Goal: Information Seeking & Learning: Check status

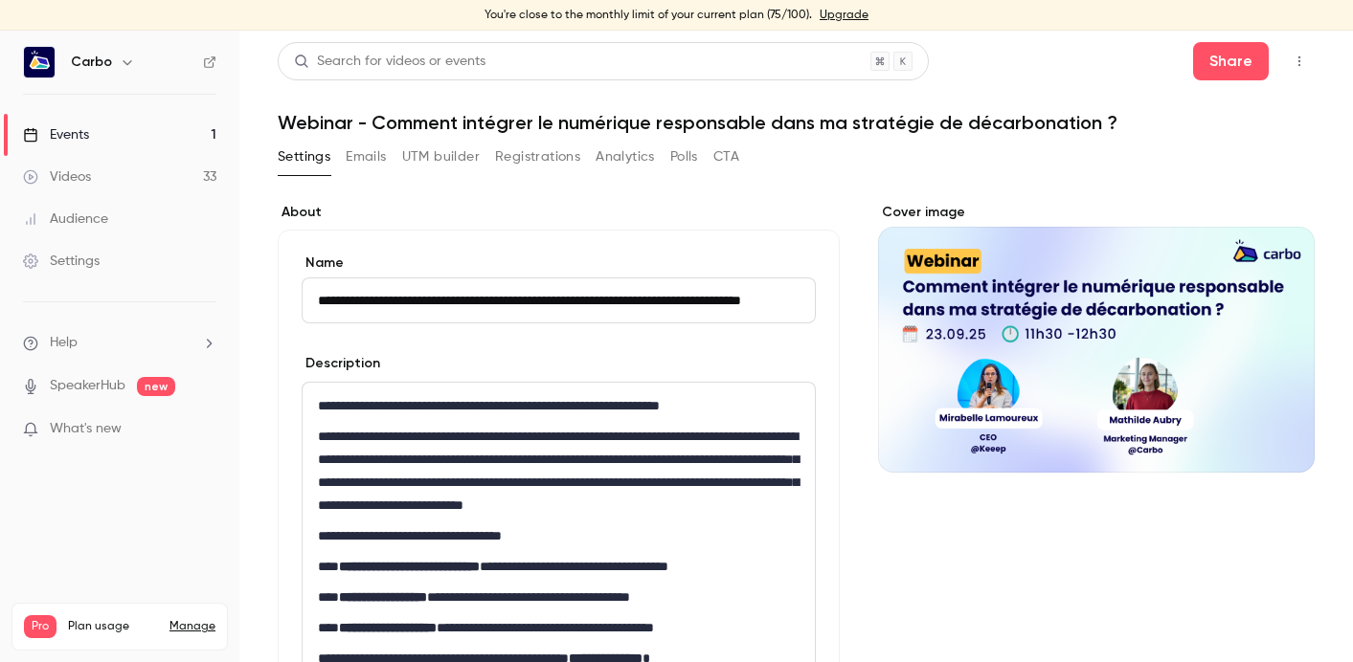
click at [516, 160] on button "Registrations" at bounding box center [537, 157] width 85 height 31
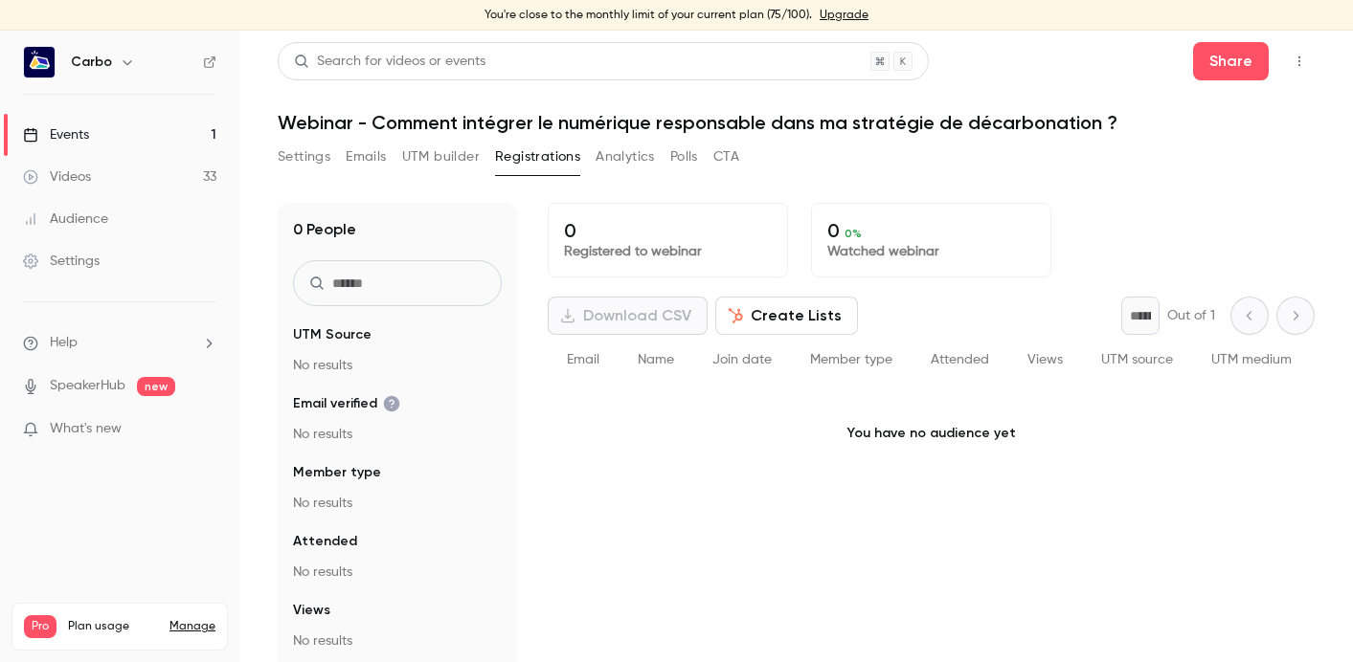
click at [78, 172] on div "Videos" at bounding box center [57, 177] width 68 height 19
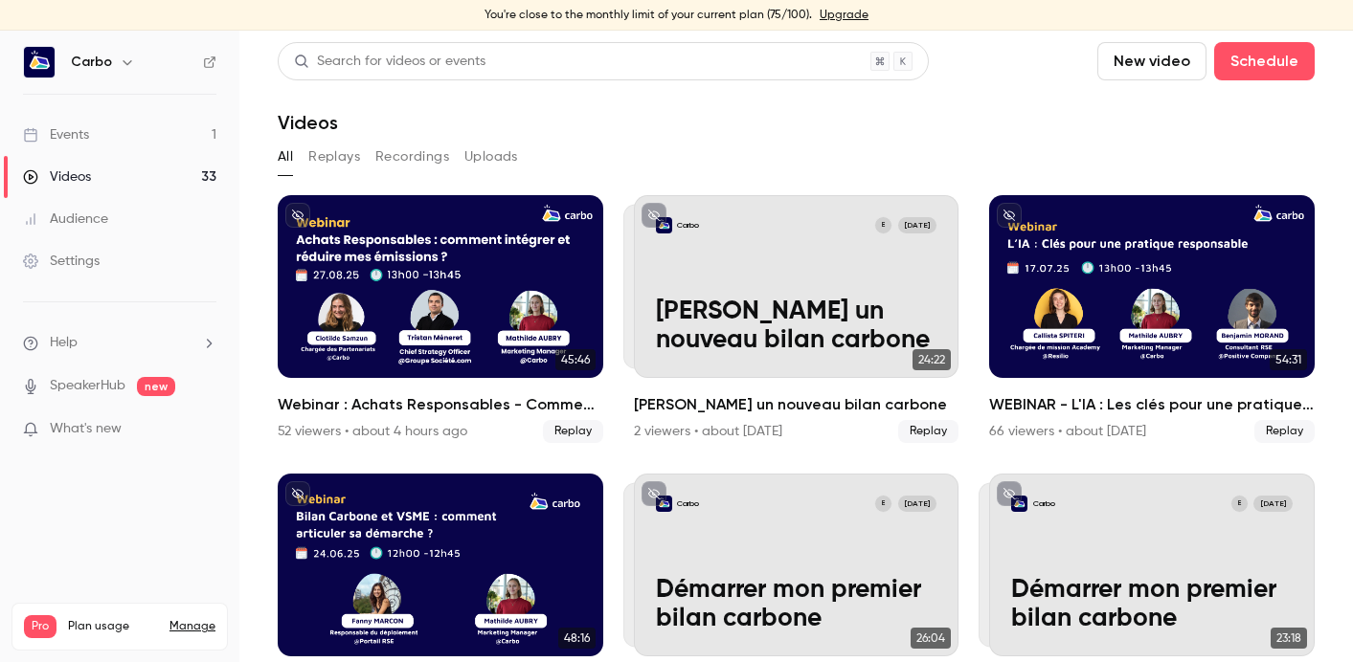
click at [145, 143] on link "Events 1" at bounding box center [119, 135] width 239 height 42
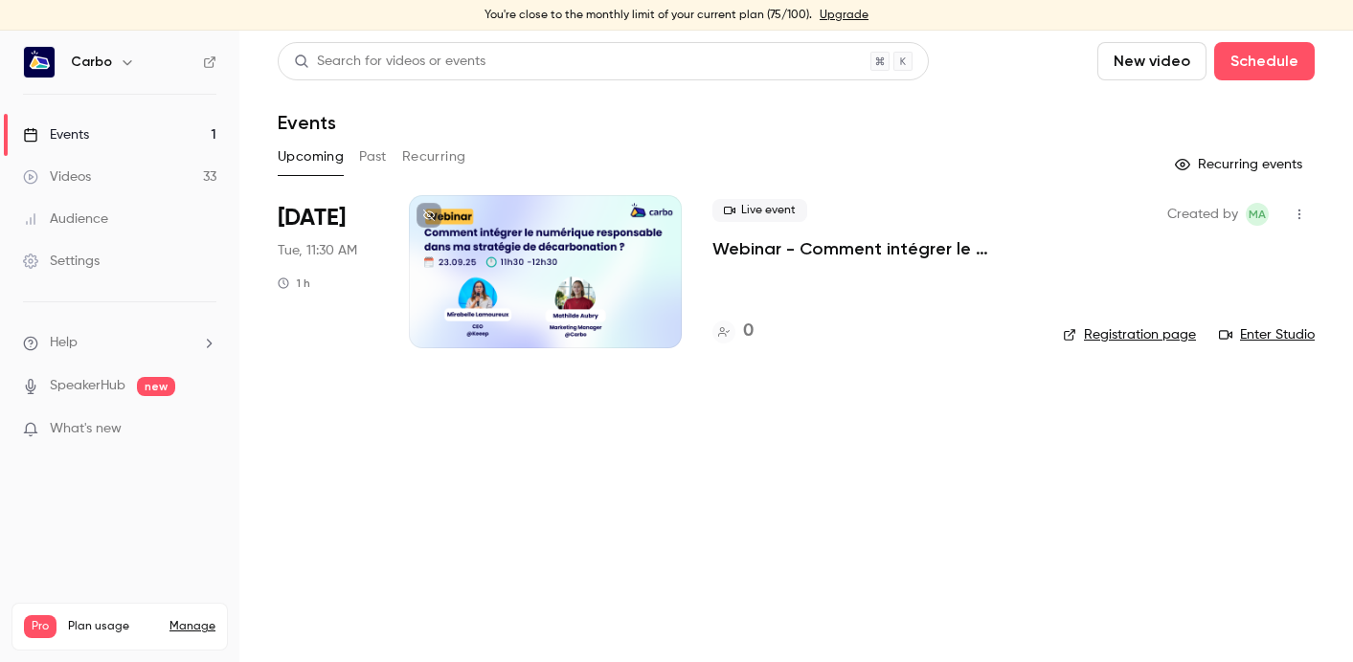
click at [363, 157] on button "Past" at bounding box center [373, 157] width 28 height 31
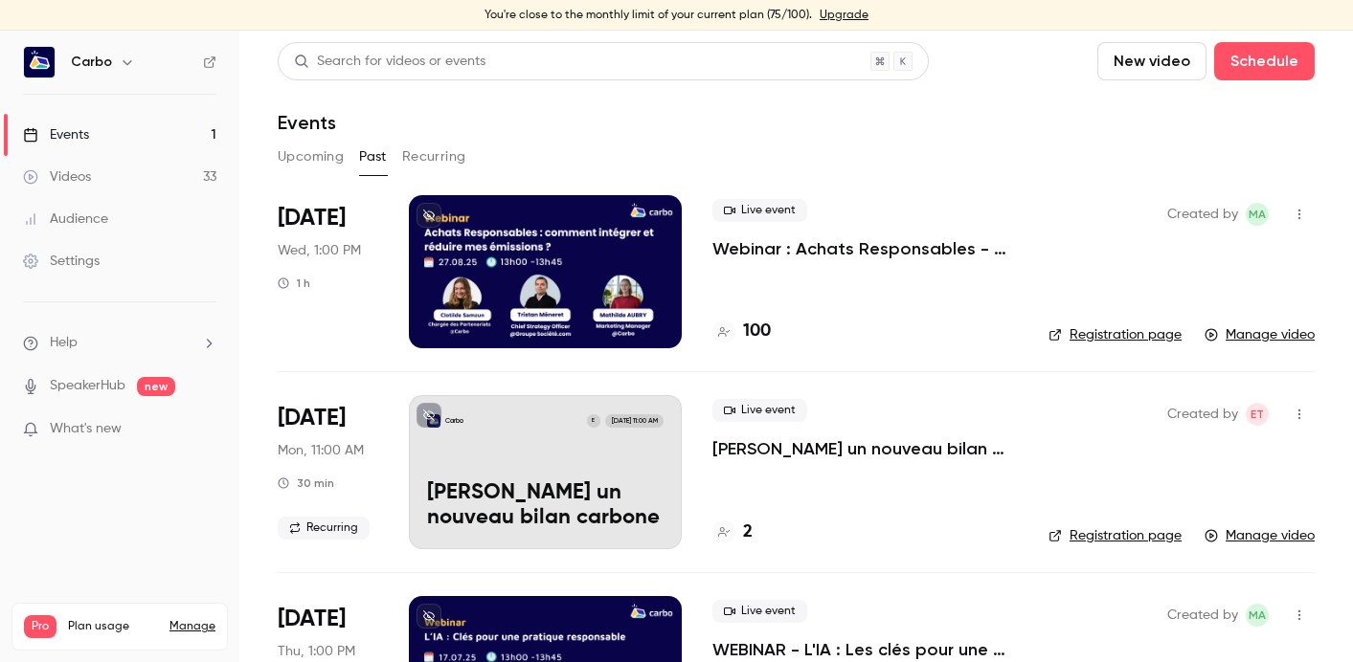
click at [314, 151] on button "Upcoming" at bounding box center [311, 157] width 66 height 31
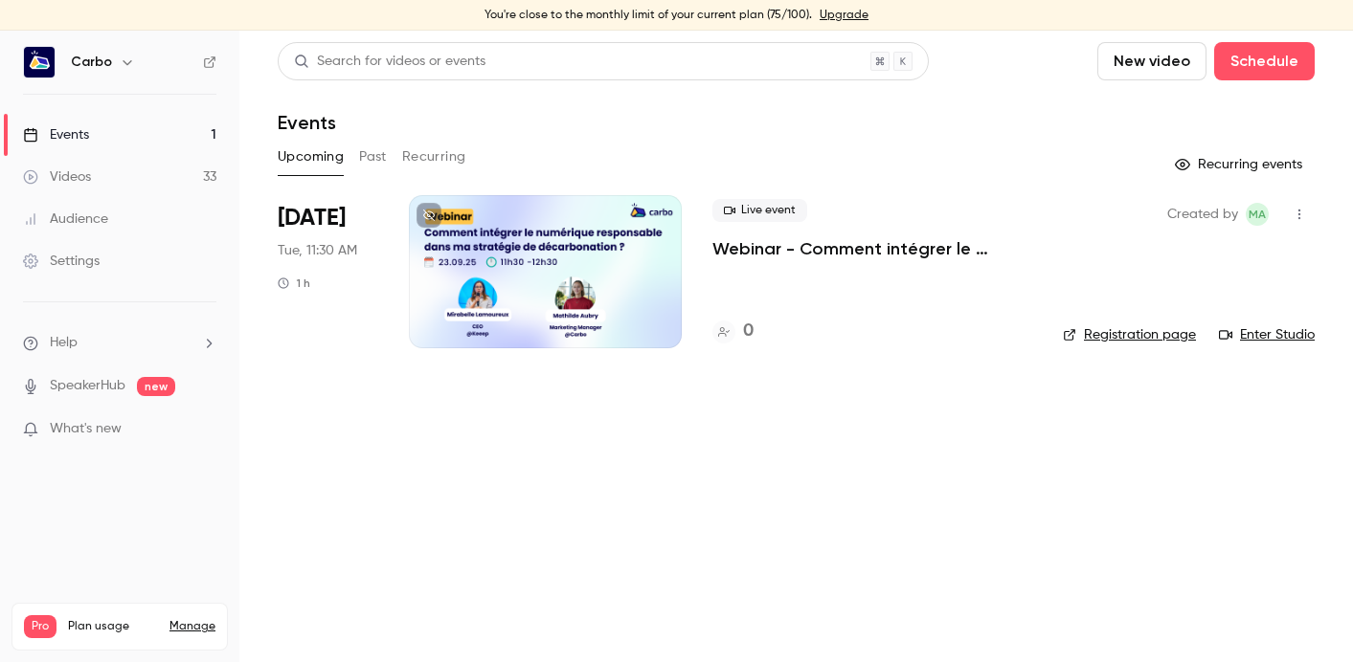
click at [373, 162] on button "Past" at bounding box center [373, 157] width 28 height 31
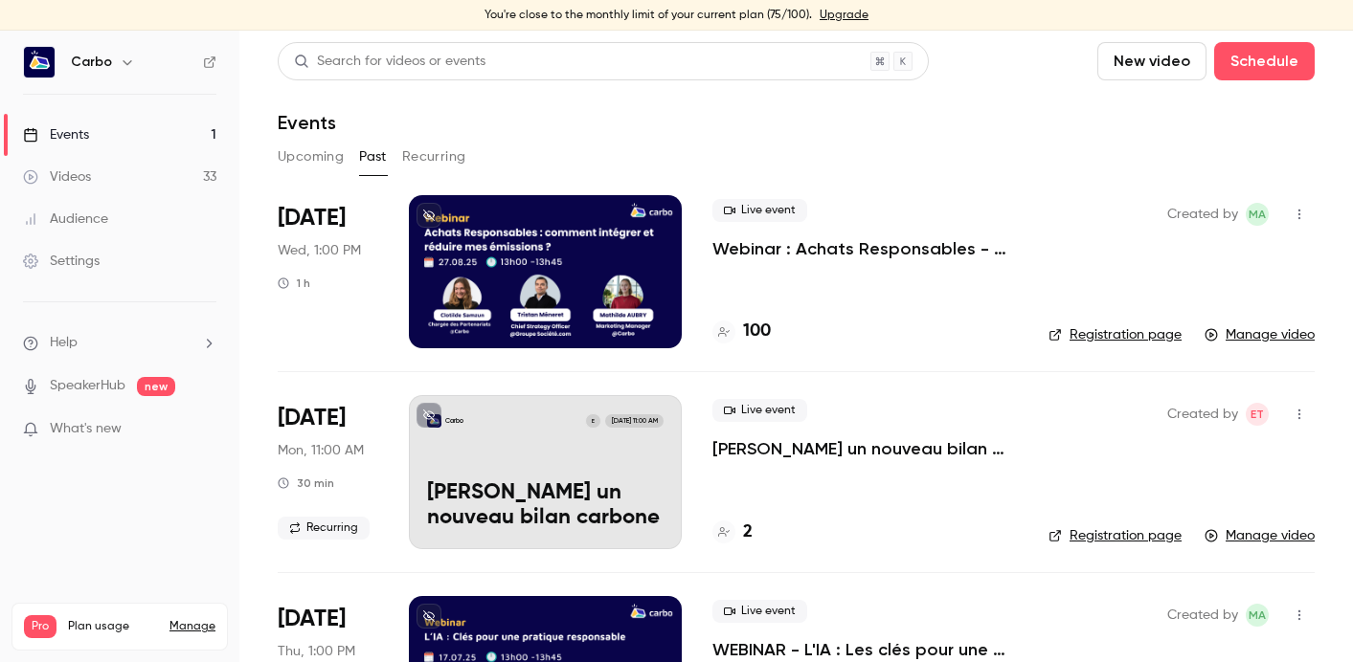
drag, startPoint x: 496, startPoint y: 229, endPoint x: 524, endPoint y: 216, distance: 30.4
click at [496, 229] on div at bounding box center [545, 271] width 273 height 153
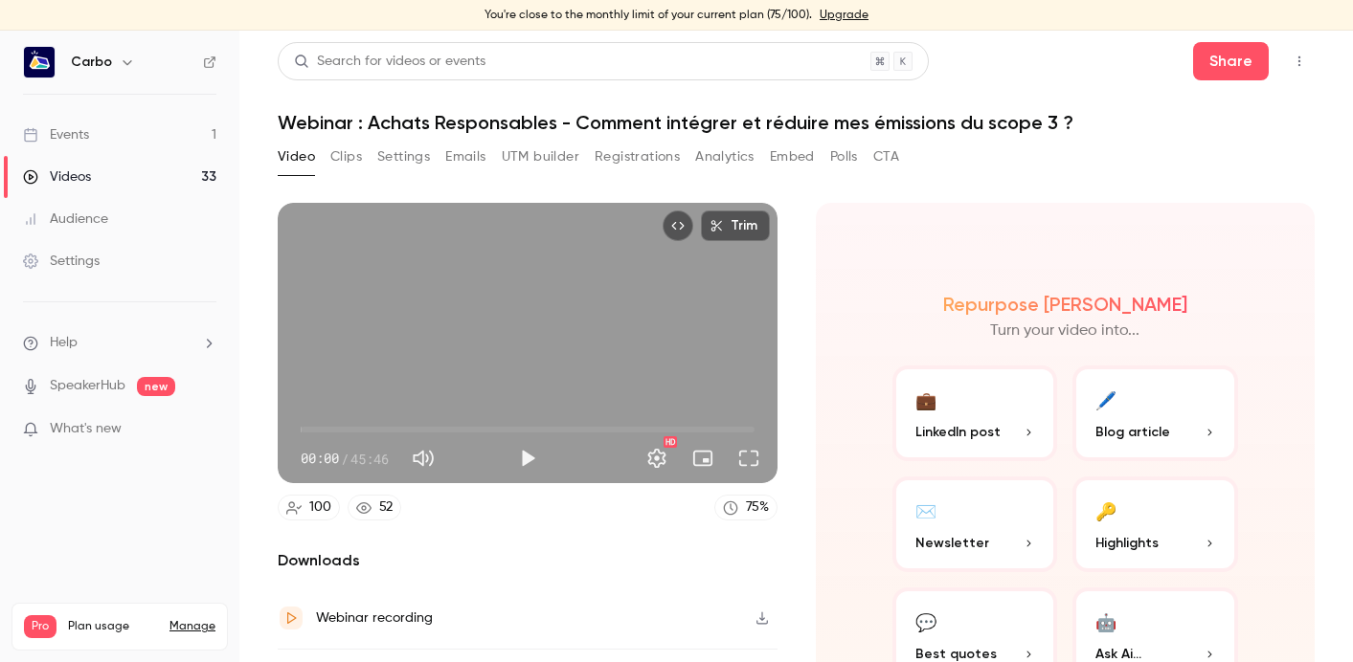
click at [641, 154] on button "Registrations" at bounding box center [636, 157] width 85 height 31
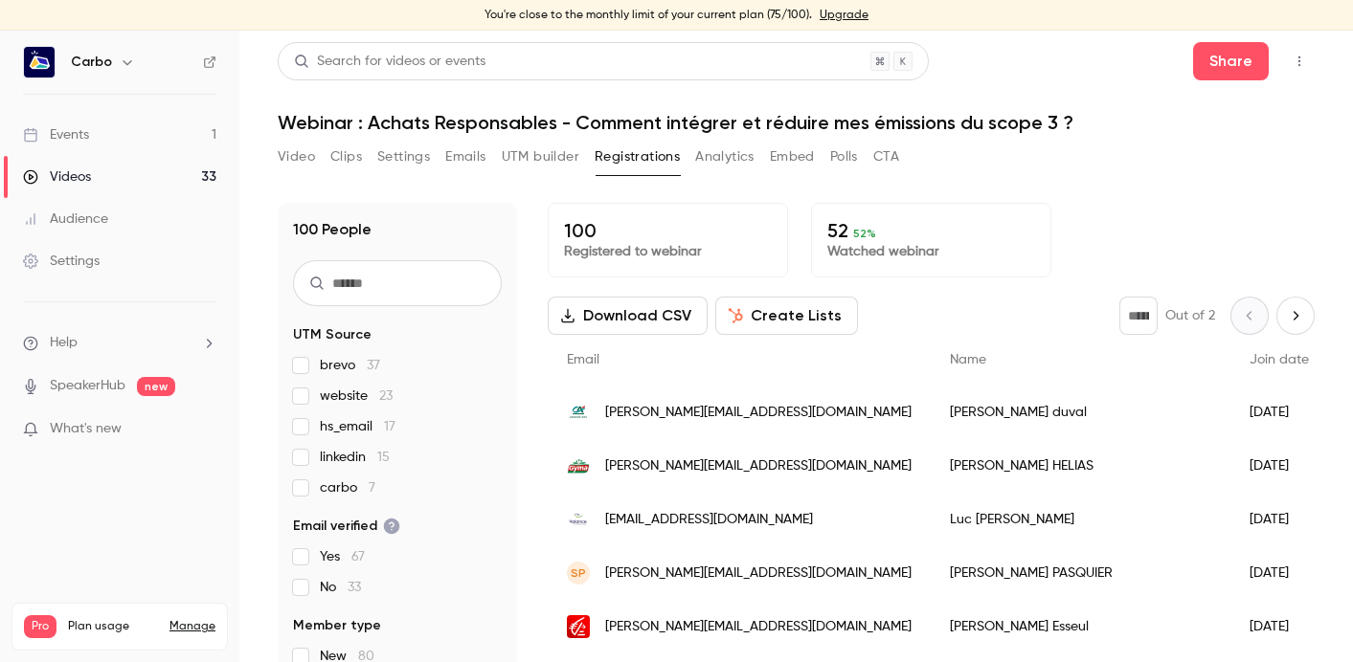
click at [453, 157] on button "Emails" at bounding box center [465, 157] width 40 height 31
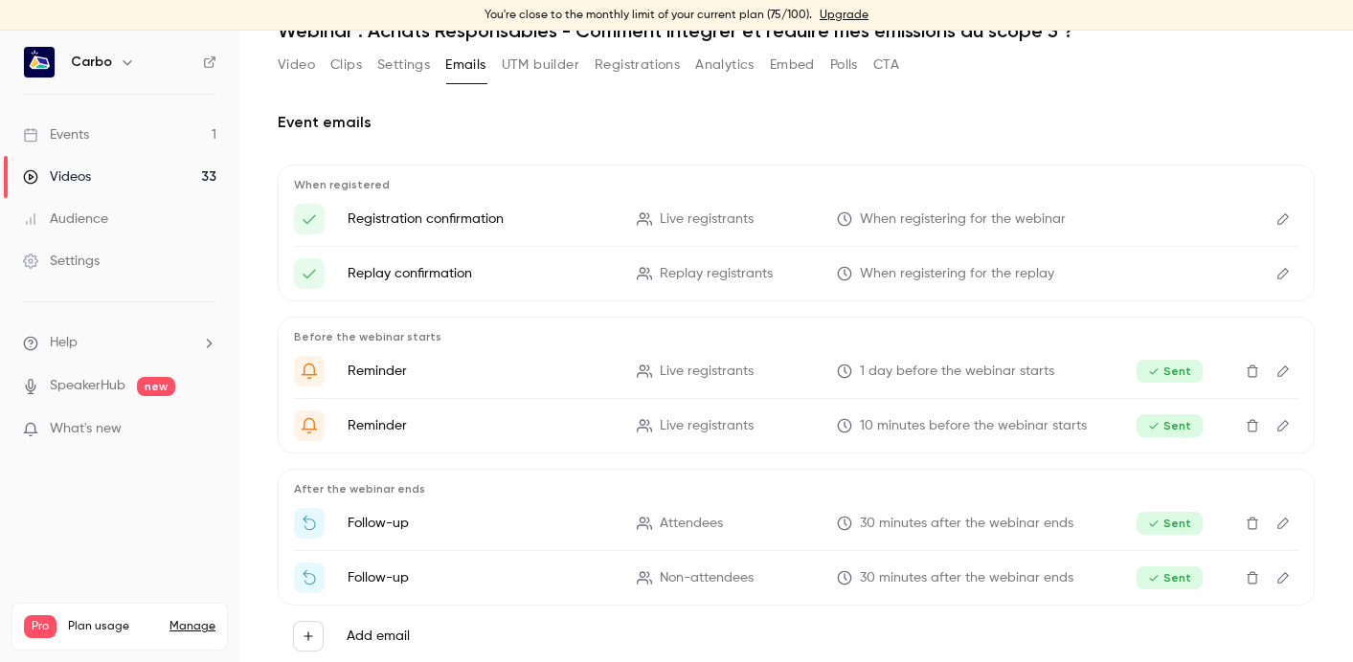
scroll to position [56, 0]
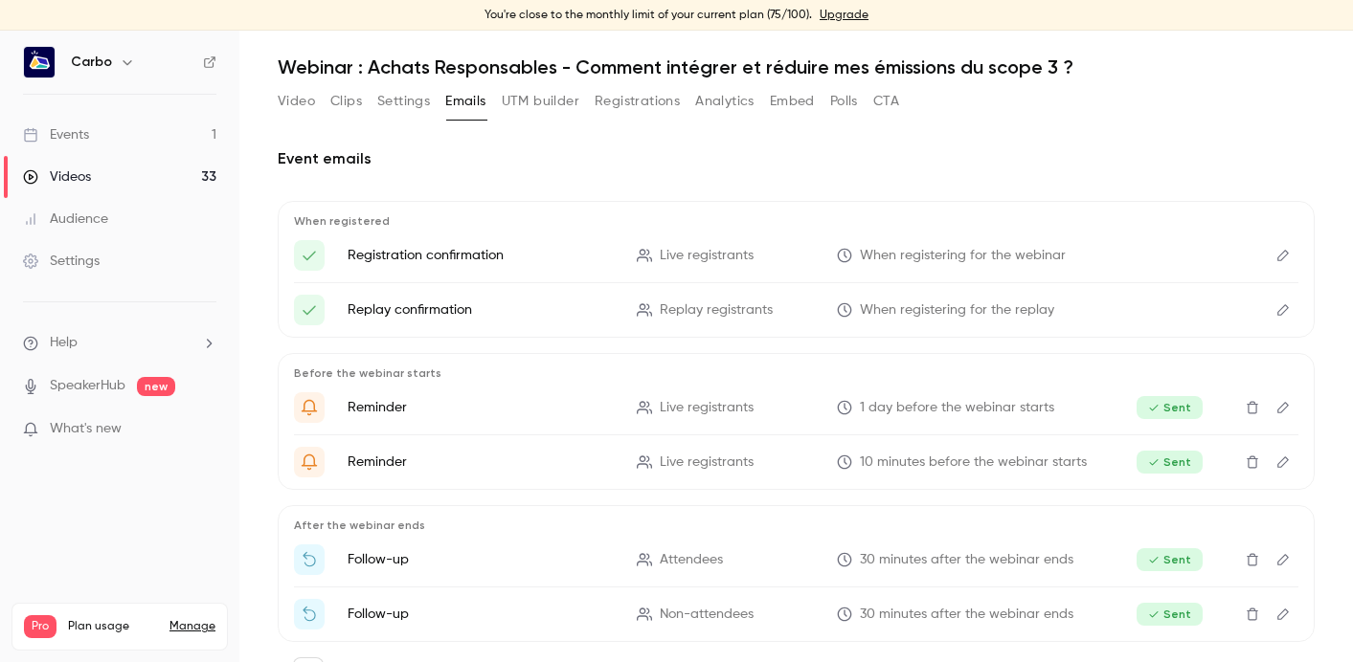
click at [704, 96] on button "Analytics" at bounding box center [724, 101] width 59 height 31
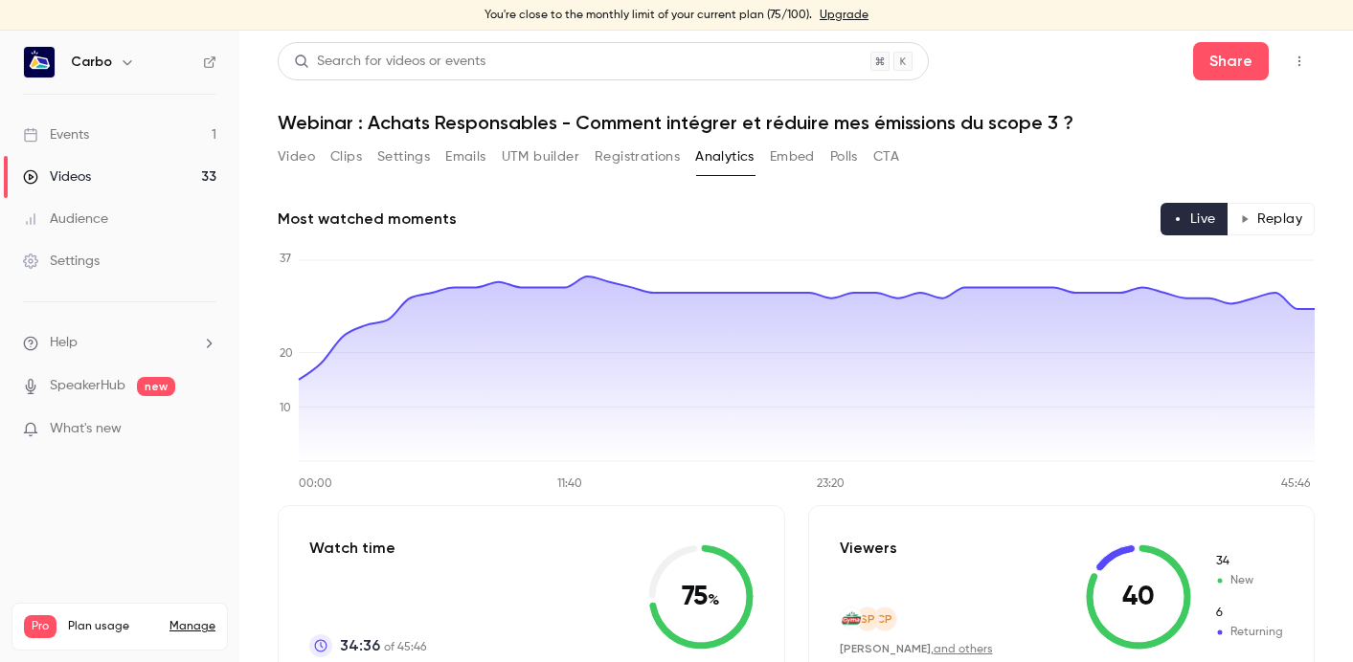
click at [454, 164] on button "Emails" at bounding box center [465, 157] width 40 height 31
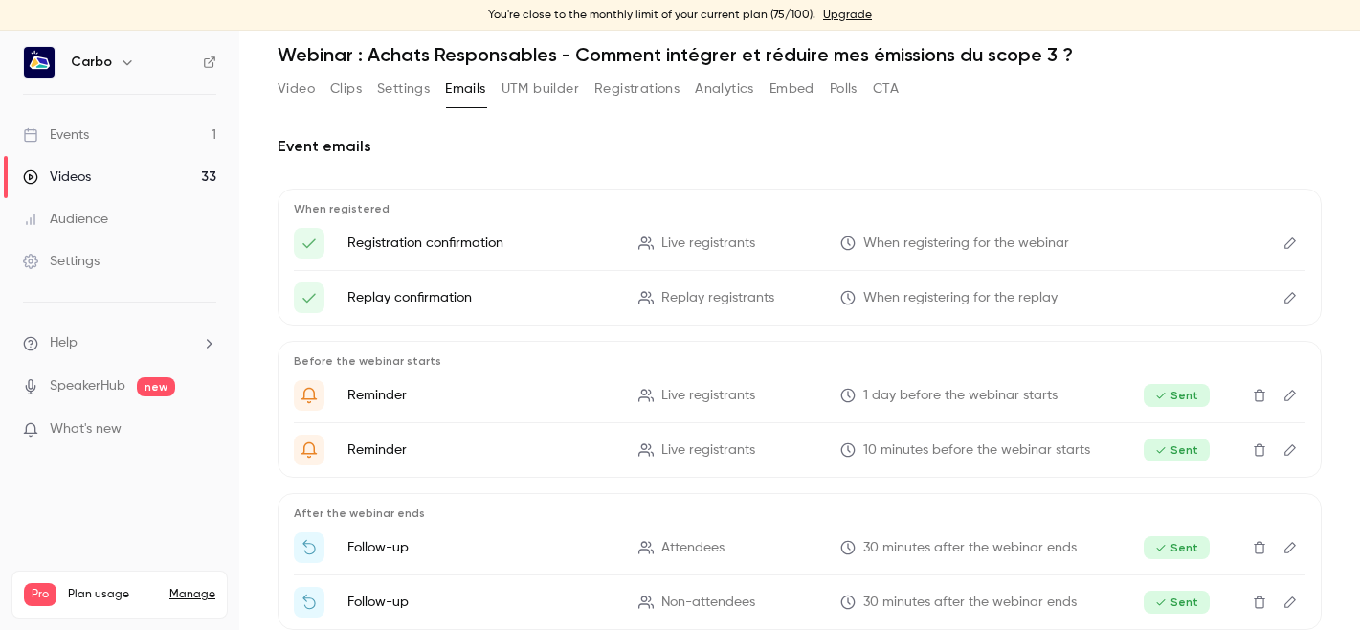
scroll to position [168, 0]
